Goal: Transaction & Acquisition: Purchase product/service

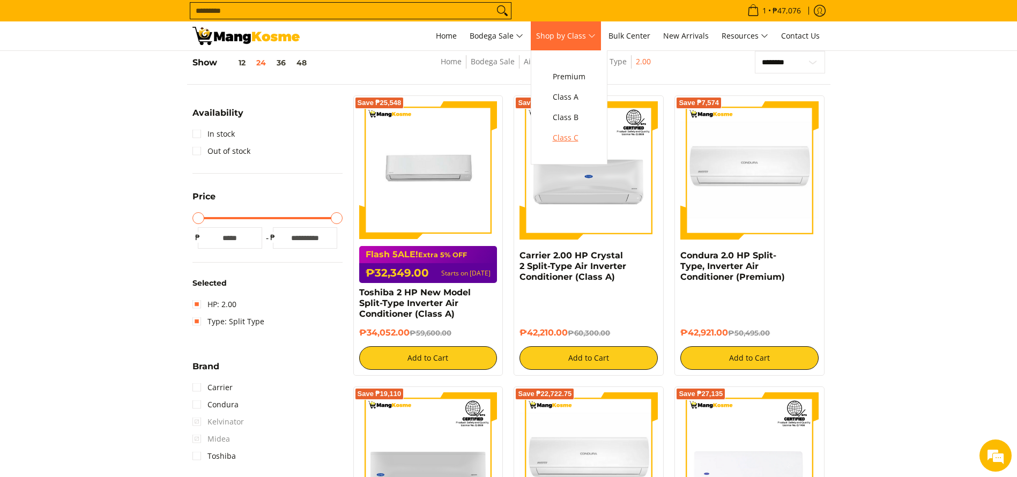
drag, startPoint x: 572, startPoint y: 136, endPoint x: 572, endPoint y: 142, distance: 6.4
click at [572, 137] on span "Class C" at bounding box center [569, 137] width 33 height 13
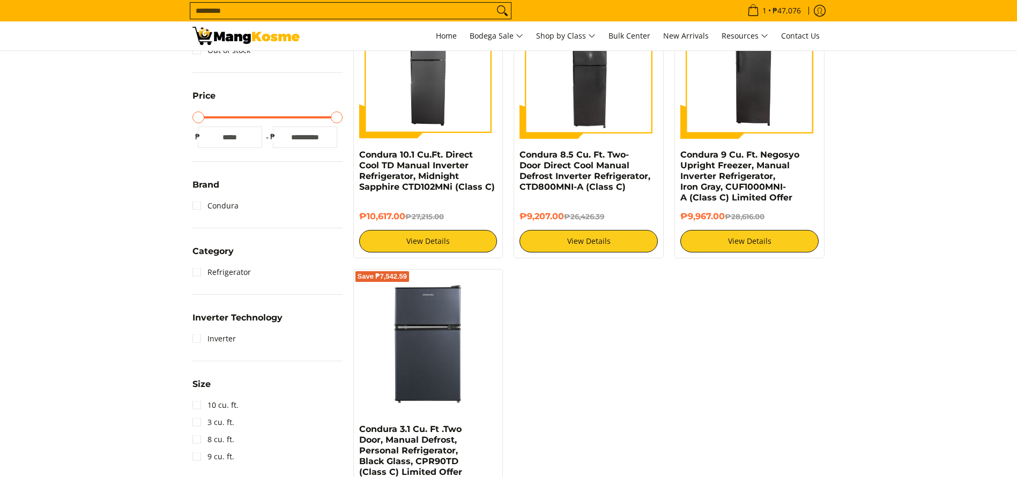
scroll to position [241, 0]
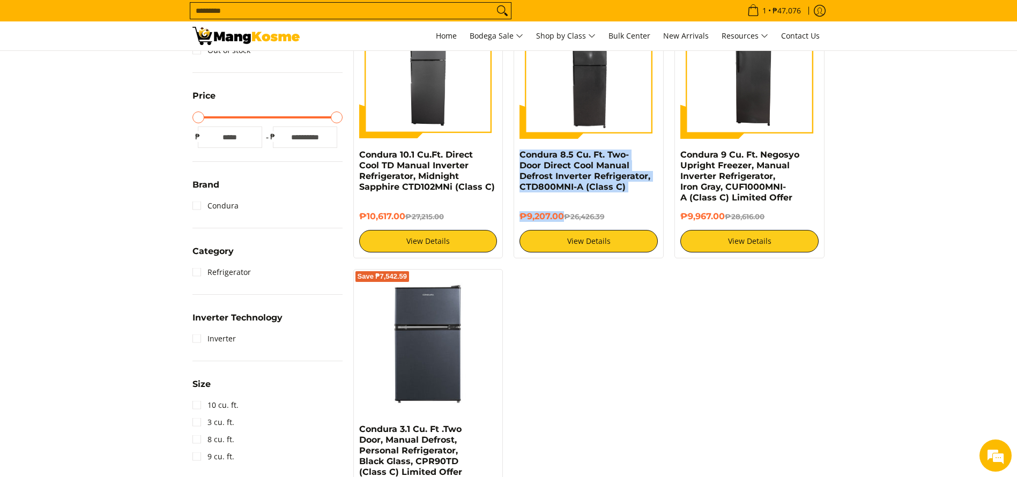
copy div "Condura 8.5 Cu. Ft. Two-Door Direct Cool Manual Defrost Inverter Refrigerator, …"
drag, startPoint x: 552, startPoint y: 200, endPoint x: 519, endPoint y: 158, distance: 53.1
click at [519, 157] on div "Save ₱17,219.39 Condura 8.5 Cu. Ft. Two-Door Direct Cool Manual Defrost Inverte…" at bounding box center [589, 127] width 150 height 264
